Goal: Information Seeking & Learning: Learn about a topic

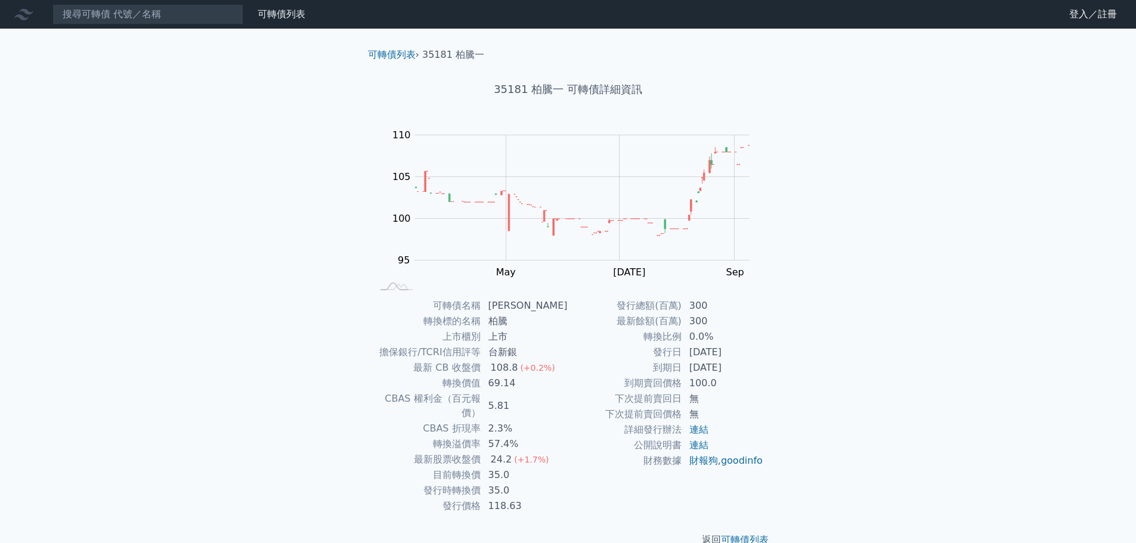
click at [855, 384] on div "可轉債列表 財務數據 可轉債列表 財務數據 登入／註冊 登入／註冊 可轉債列表 › 35181 柏騰一 35181 柏騰一 可轉債詳細資訊 Zoom Out …" at bounding box center [568, 283] width 1136 height 566
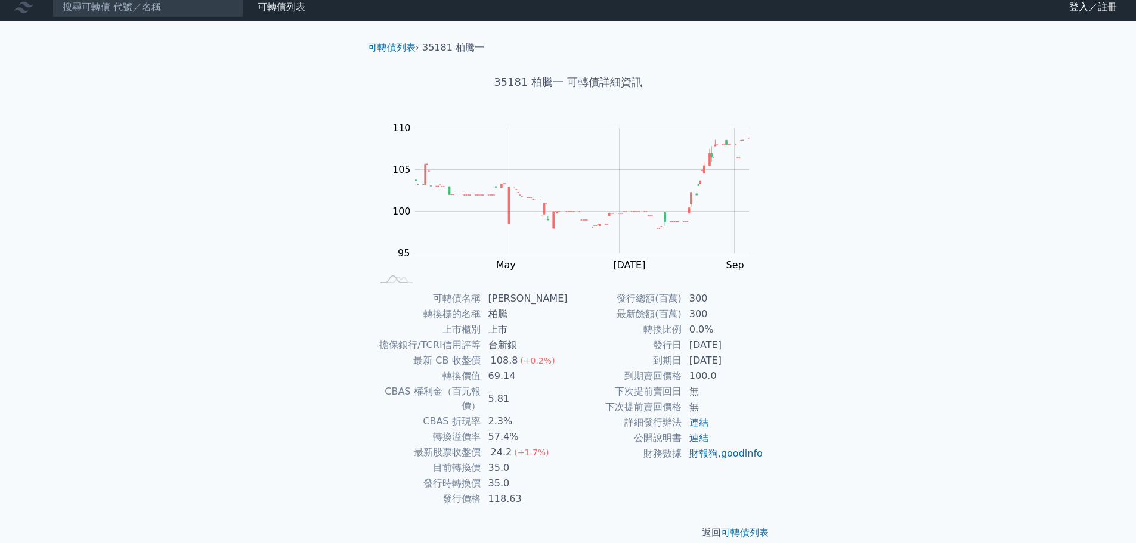
scroll to position [9, 0]
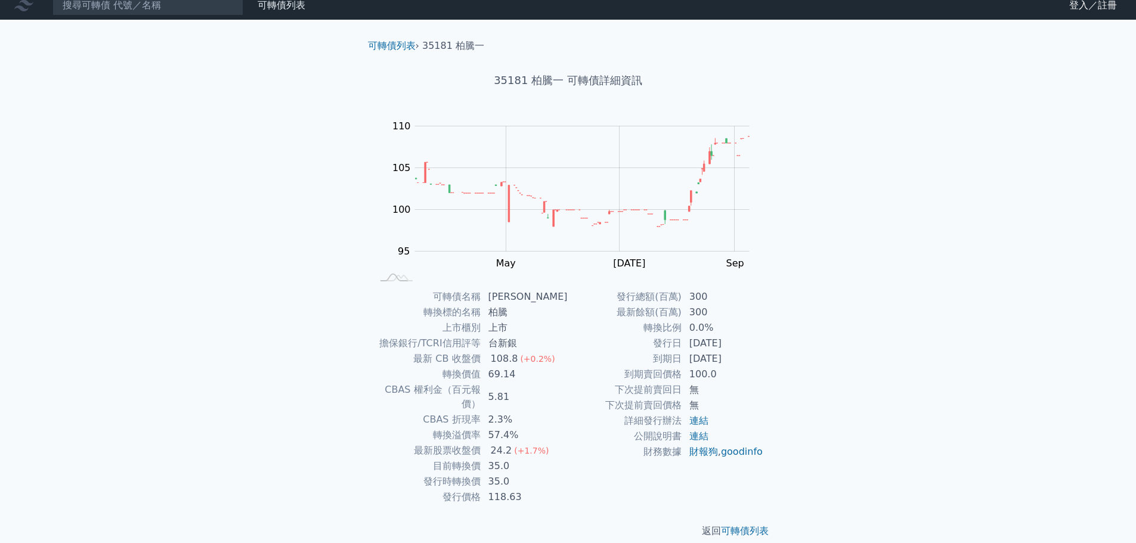
click at [889, 326] on div "可轉債列表 財務數據 可轉債列表 財務數據 登入／註冊 登入／註冊 可轉債列表 › 35181 柏騰一 35181 柏騰一 可轉債詳細資訊 Zoom Out …" at bounding box center [568, 274] width 1136 height 566
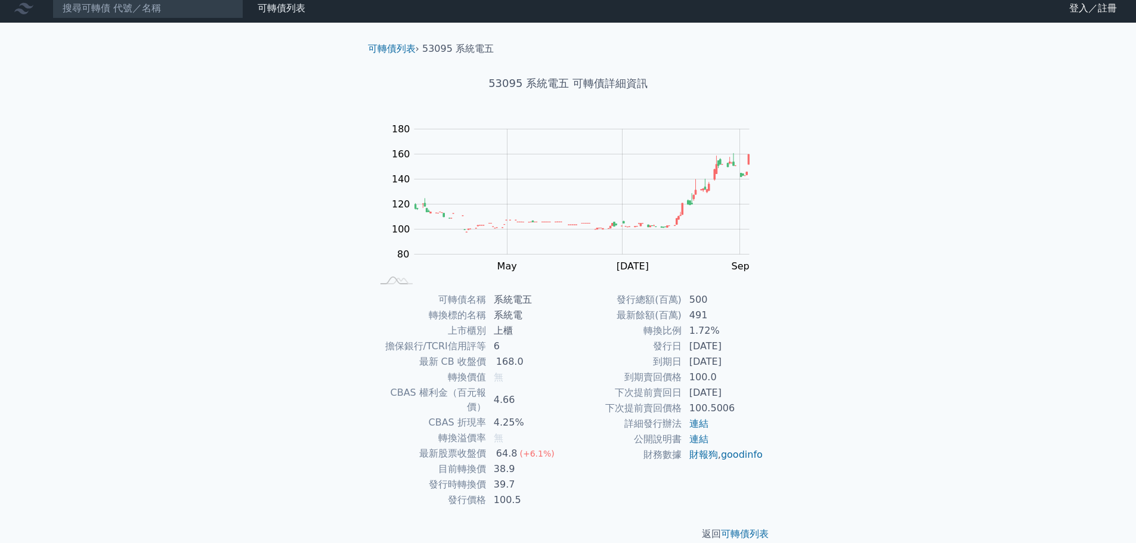
scroll to position [9, 0]
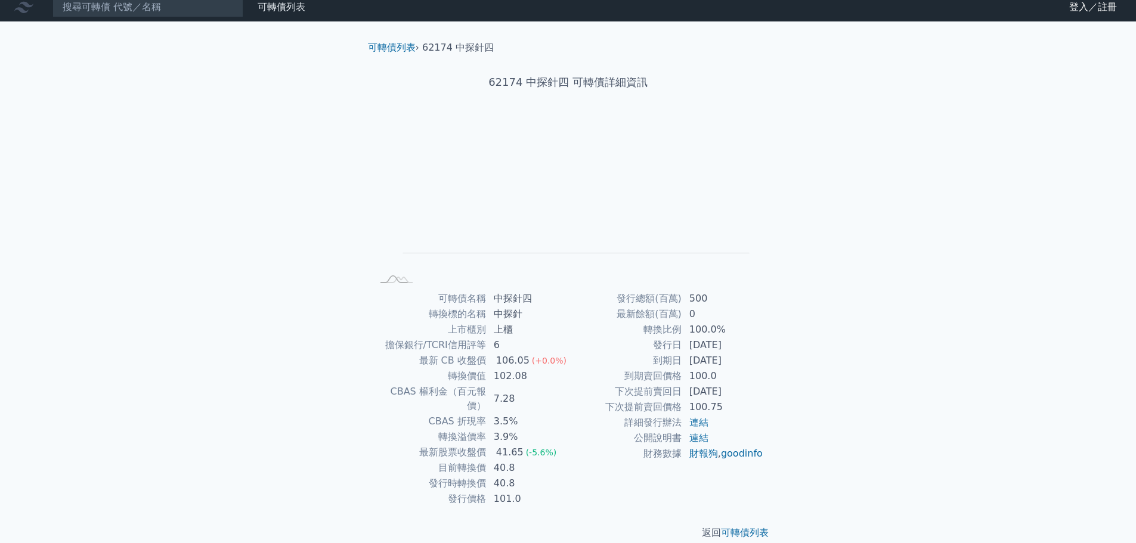
scroll to position [9, 0]
